Goal: Browse casually

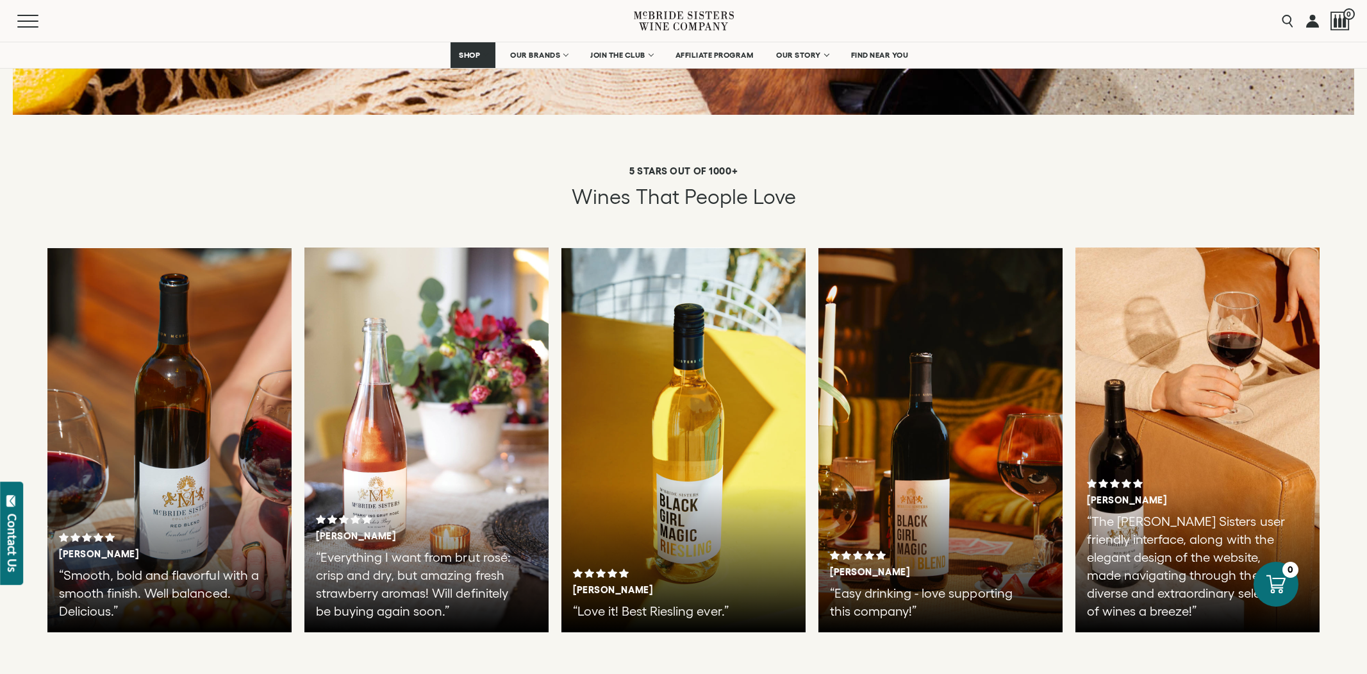
scroll to position [2027, 0]
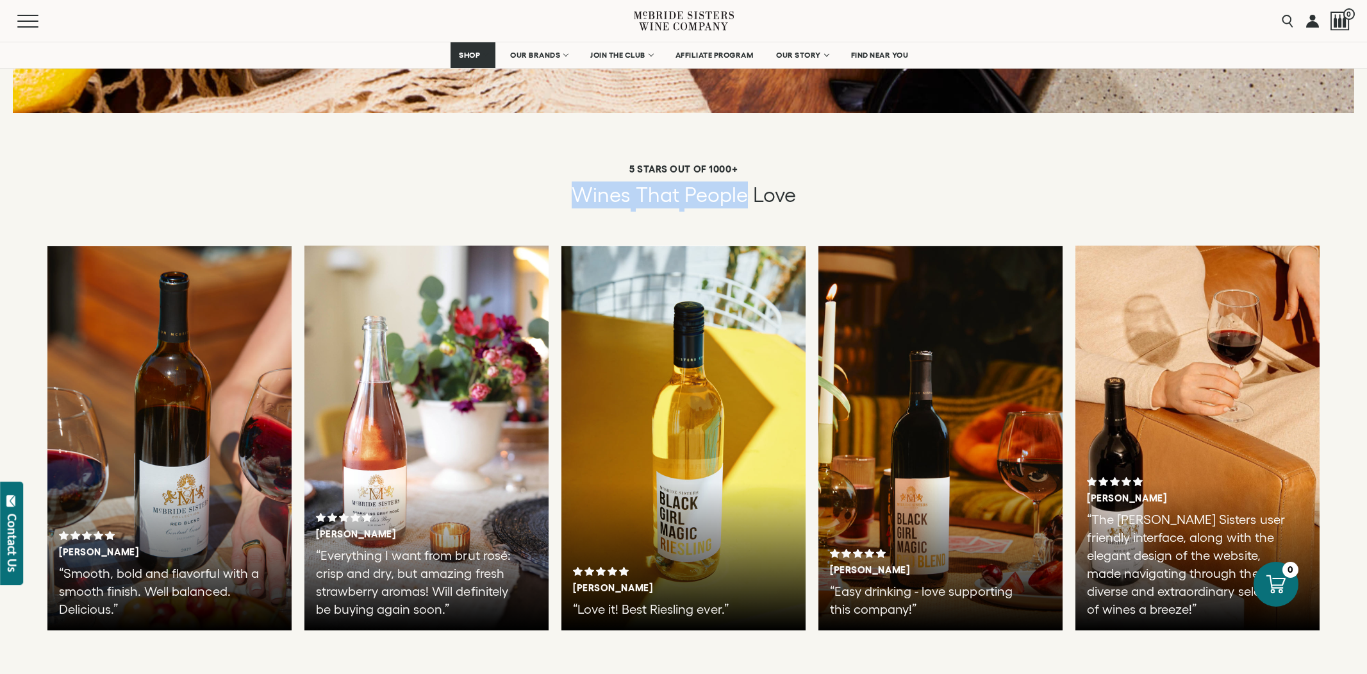
drag, startPoint x: 568, startPoint y: 184, endPoint x: 745, endPoint y: 184, distance: 177.5
click at [745, 184] on h6 "Wines that People Love" at bounding box center [683, 196] width 1367 height 30
click at [745, 184] on span "People" at bounding box center [715, 194] width 63 height 22
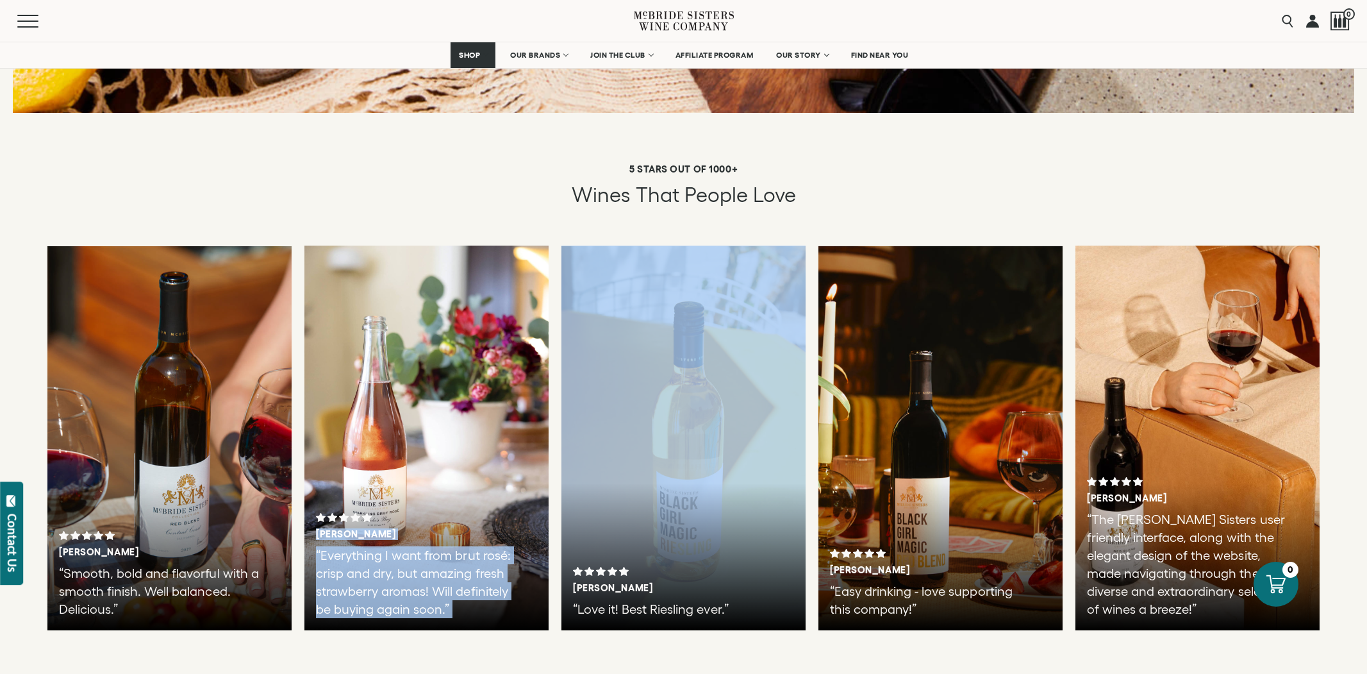
drag, startPoint x: 754, startPoint y: 331, endPoint x: 539, endPoint y: 334, distance: 215.4
click at [539, 334] on div "[PERSON_NAME] “Smooth, bold and flavorful with a smooth finish. Well balanced. …" at bounding box center [683, 437] width 1367 height 385
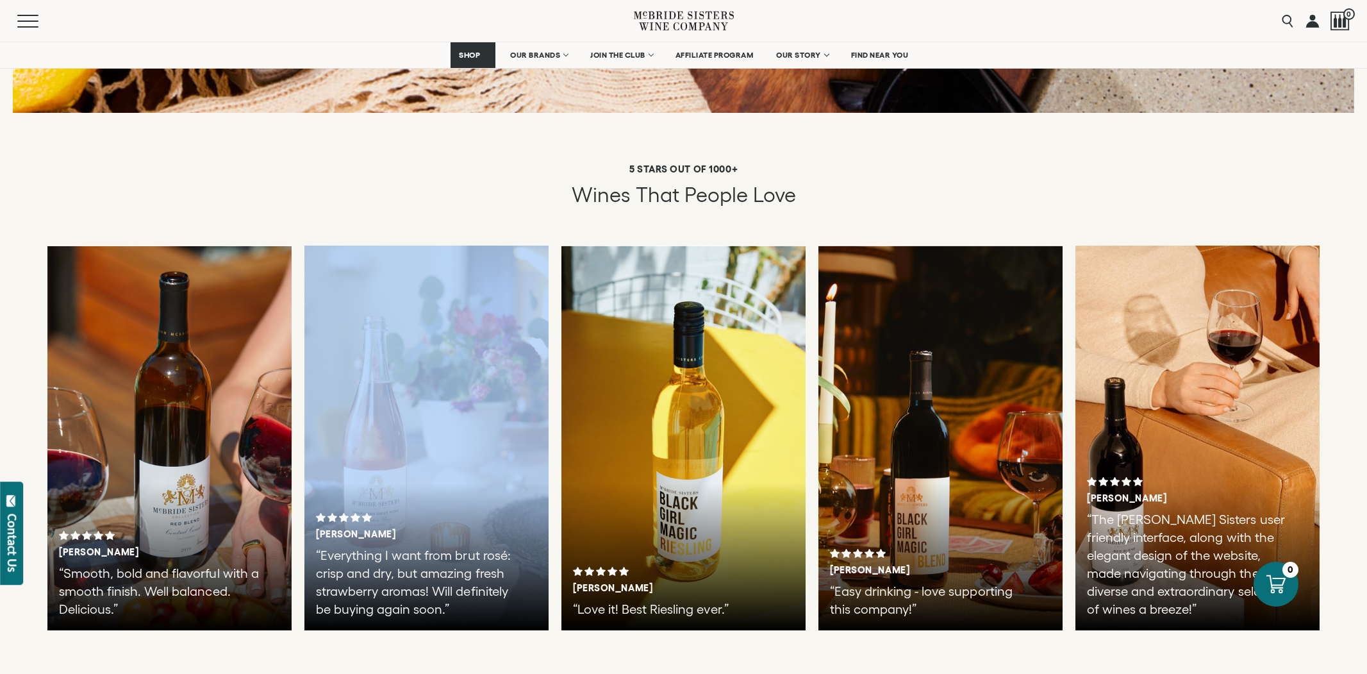
drag, startPoint x: 470, startPoint y: 335, endPoint x: 259, endPoint y: 329, distance: 211.0
click at [372, 332] on div at bounding box center [426, 437] width 244 height 385
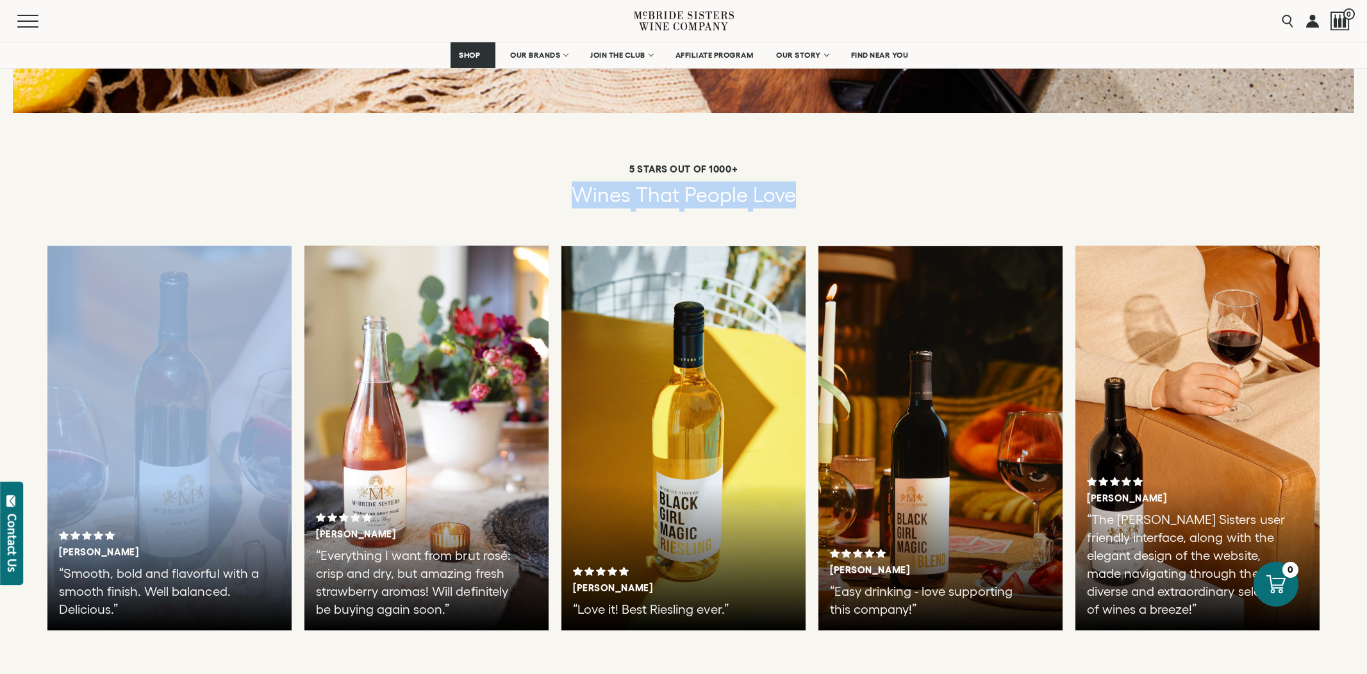
drag, startPoint x: 230, startPoint y: 329, endPoint x: 159, endPoint y: 179, distance: 166.0
click at [159, 179] on div "5 STARS OUT OF 1000+ Wines that People Love [PERSON_NAME] “Smooth, bold and fla…" at bounding box center [683, 396] width 1367 height 467
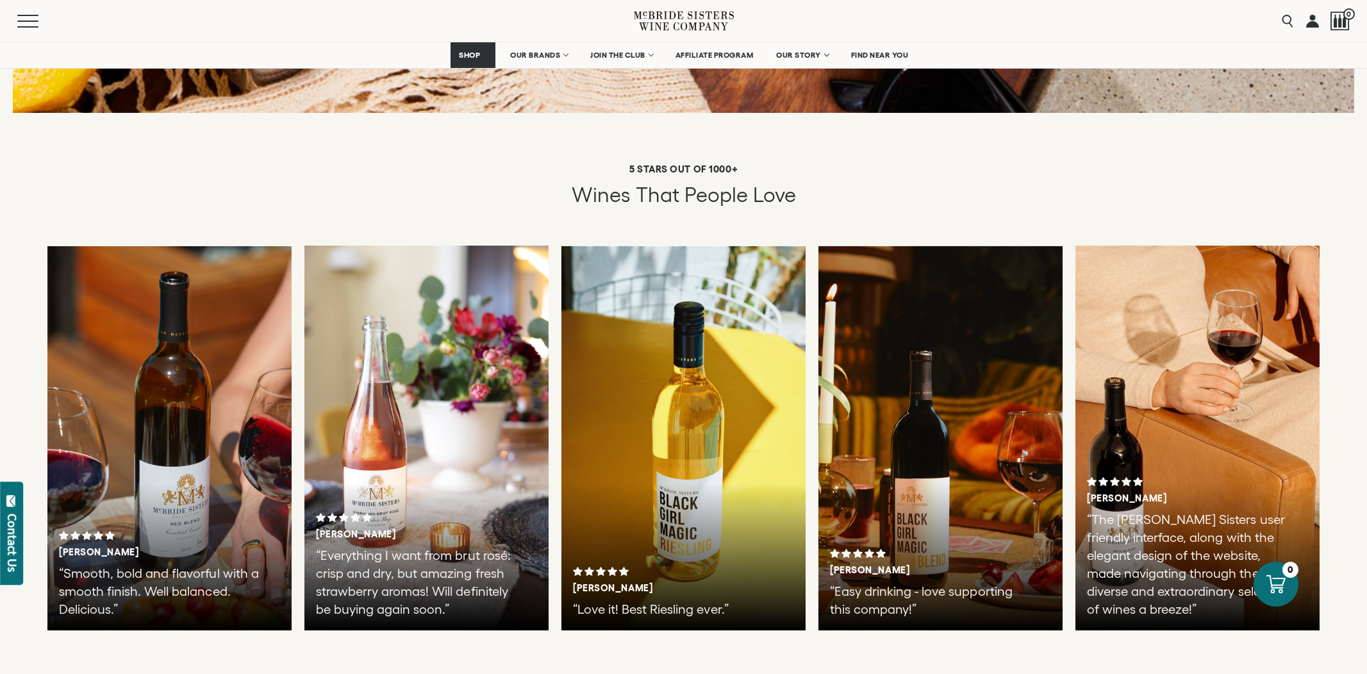
click at [159, 181] on h6 "Wines that People Love" at bounding box center [683, 196] width 1367 height 30
drag, startPoint x: 618, startPoint y: 154, endPoint x: 862, endPoint y: 158, distance: 243.6
click at [862, 163] on div "5 STARS OUT OF 1000+ Wines that People Love" at bounding box center [683, 189] width 1367 height 53
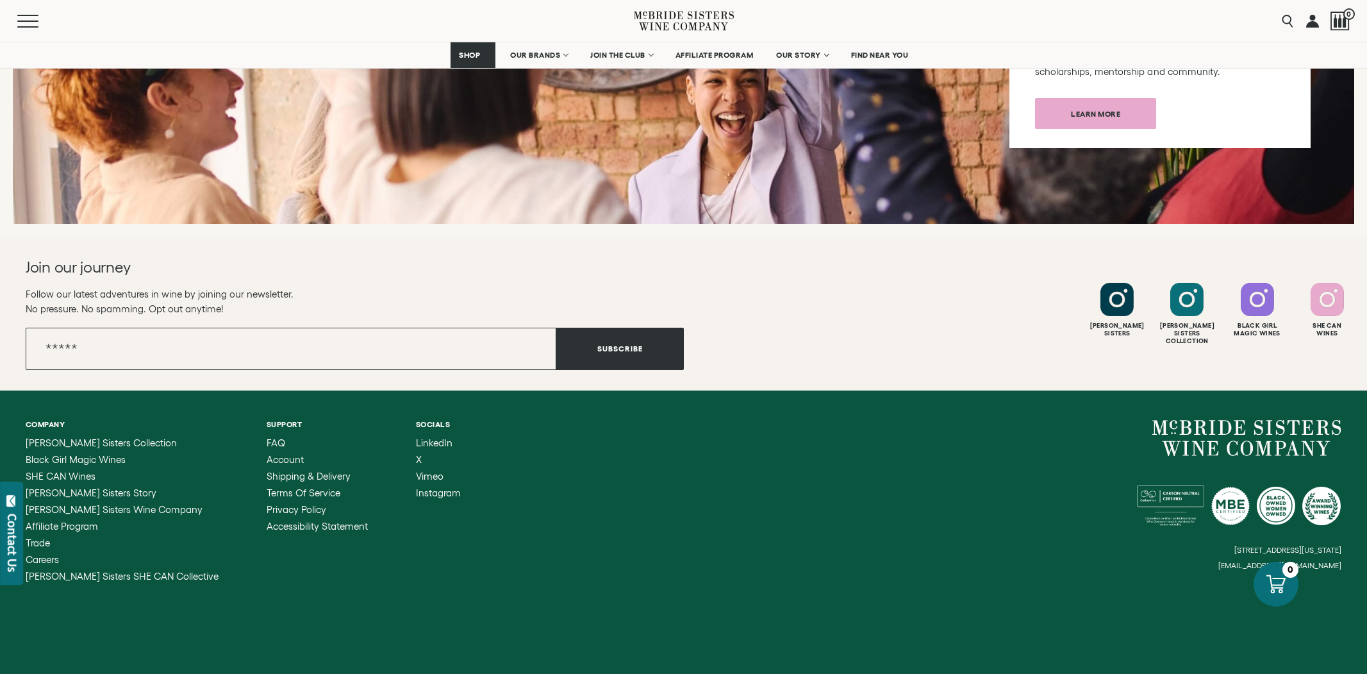
scroll to position [4600, 0]
